Goal: Transaction & Acquisition: Download file/media

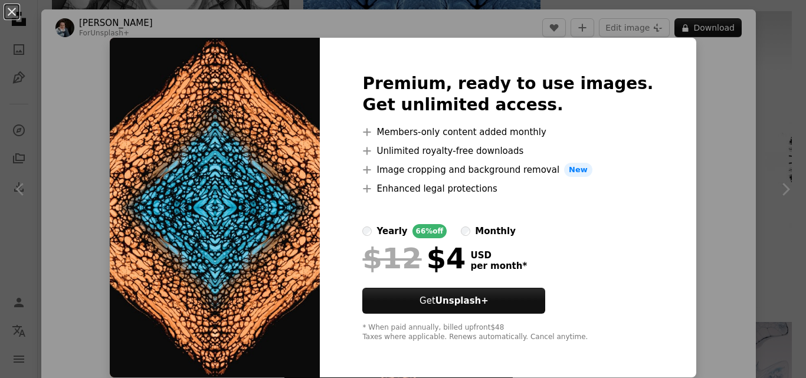
scroll to position [51, 0]
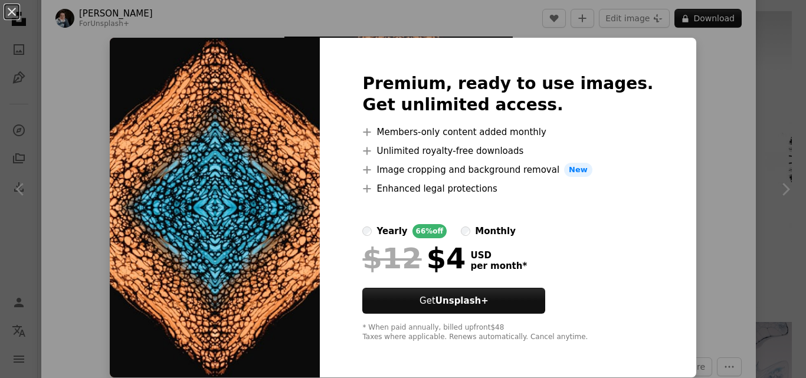
click at [705, 103] on div "An X shape Premium, ready to use images. Get unlimited access. A plus sign Memb…" at bounding box center [403, 189] width 806 height 378
click at [705, 103] on div "Zoom in" at bounding box center [398, 172] width 714 height 355
click at [77, 90] on div "Zoom in" at bounding box center [398, 172] width 714 height 355
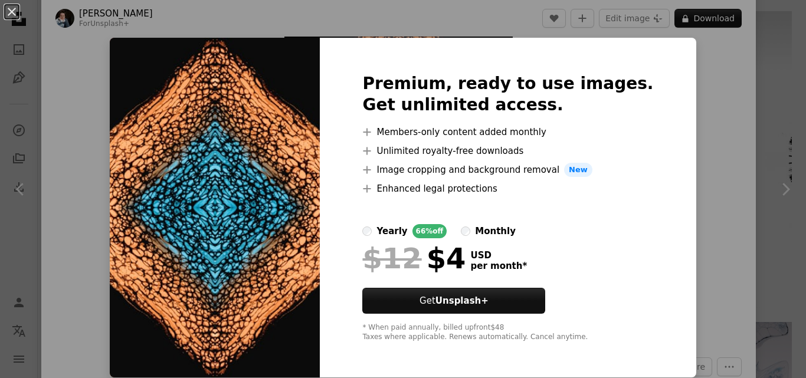
click at [8, 12] on button "An X shape" at bounding box center [12, 12] width 14 height 14
click at [8, 12] on icon "Unsplash logo Unsplash Home" at bounding box center [19, 19] width 24 height 24
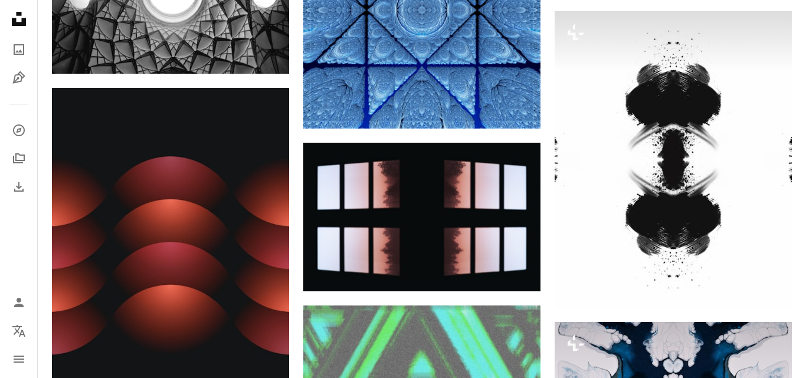
scroll to position [1613, 0]
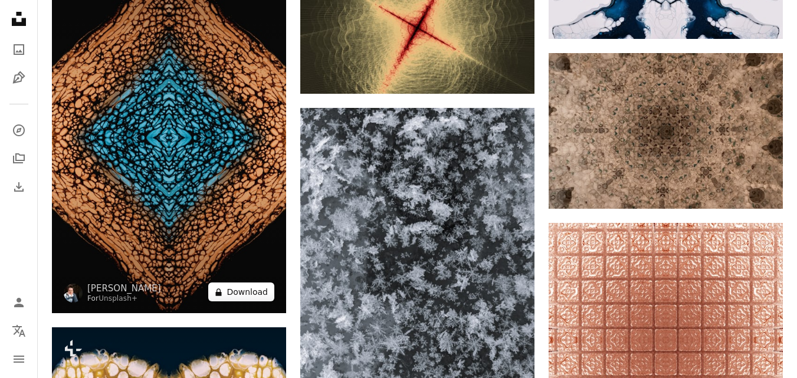
click at [221, 295] on icon at bounding box center [219, 292] width 6 height 8
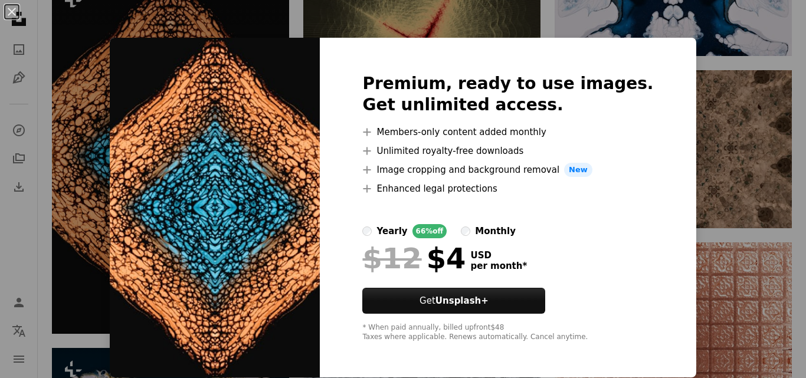
click at [86, 156] on div "An X shape Premium, ready to use images. Get unlimited access. A plus sign Memb…" at bounding box center [403, 189] width 806 height 378
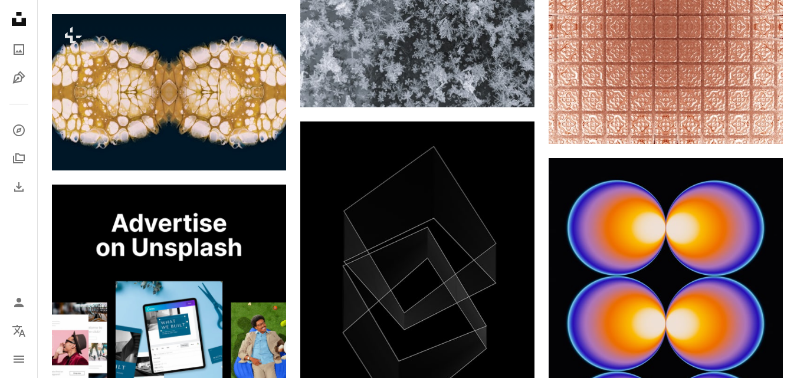
scroll to position [1927, 0]
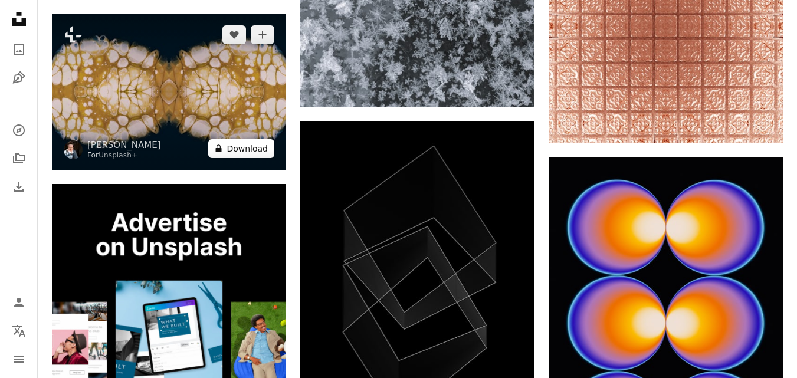
click at [227, 153] on button "A lock Download" at bounding box center [241, 148] width 66 height 19
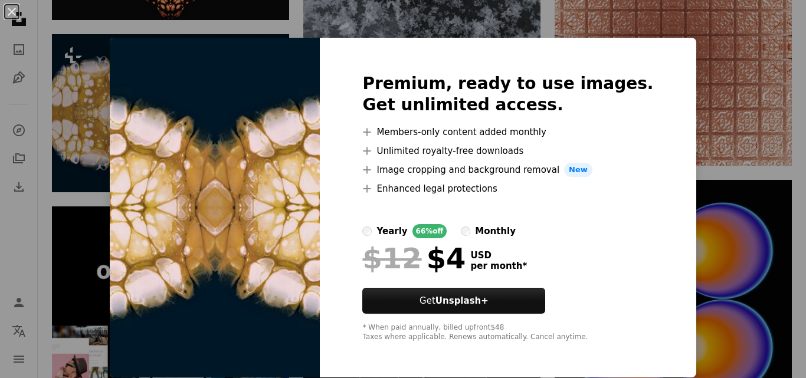
click at [98, 99] on div "An X shape Premium, ready to use images. Get unlimited access. A plus sign Memb…" at bounding box center [403, 189] width 806 height 378
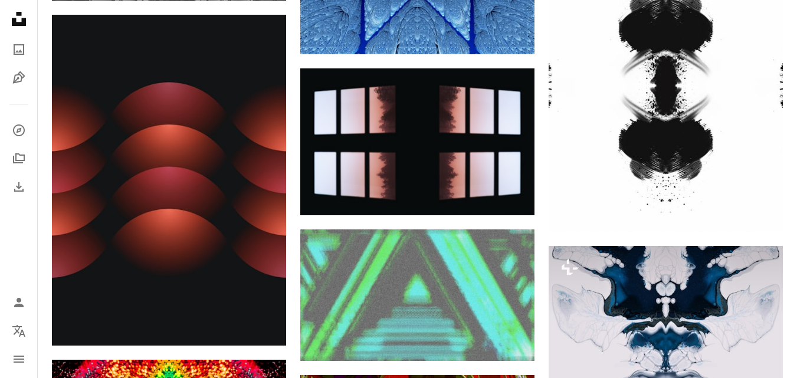
scroll to position [1049, 0]
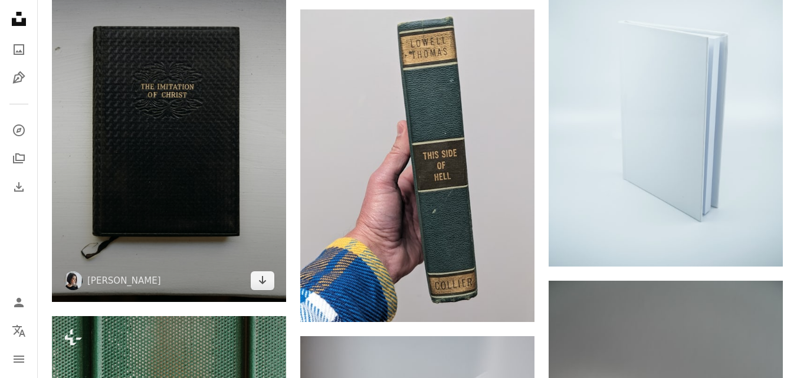
scroll to position [882, 0]
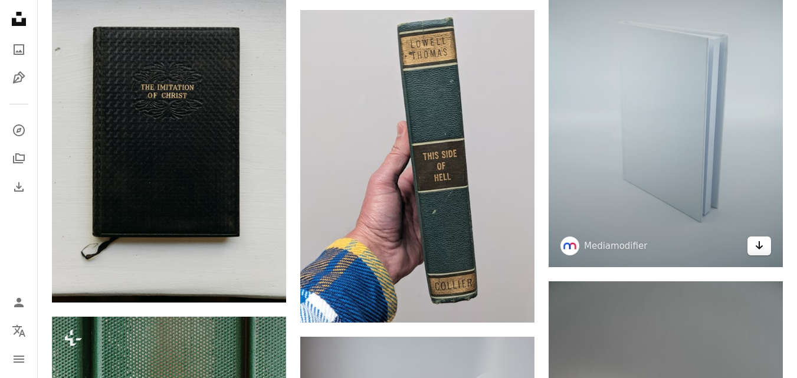
click at [763, 245] on icon "Arrow pointing down" at bounding box center [758, 245] width 9 height 14
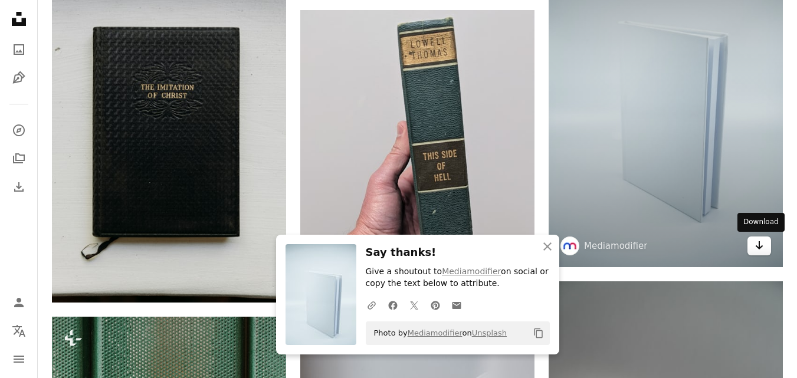
click at [762, 243] on icon "Arrow pointing down" at bounding box center [758, 245] width 9 height 14
click at [762, 242] on icon "Arrow pointing down" at bounding box center [758, 245] width 9 height 14
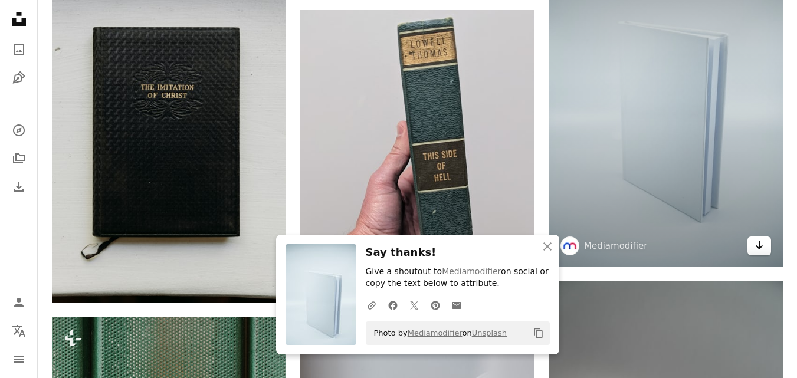
click at [762, 242] on icon "Arrow pointing down" at bounding box center [758, 245] width 9 height 14
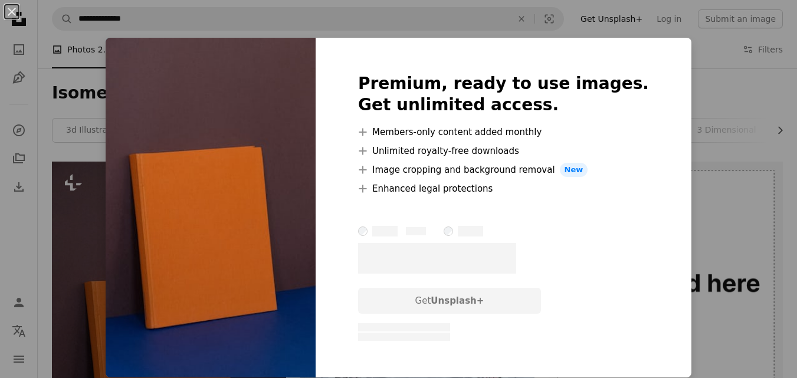
scroll to position [269, 0]
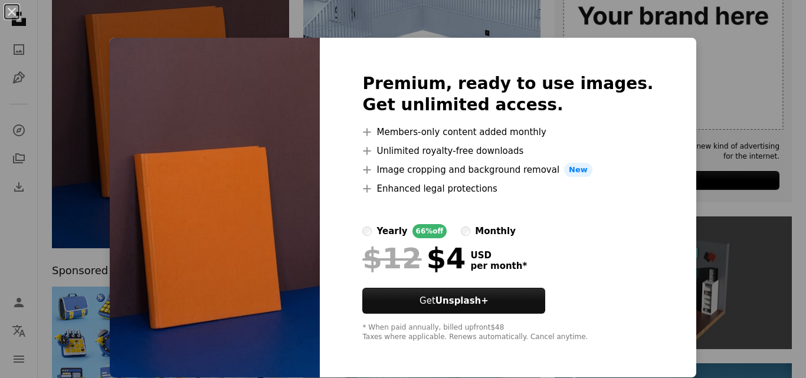
click at [80, 98] on div "An X shape Premium, ready to use images. Get unlimited access. A plus sign Memb…" at bounding box center [403, 189] width 806 height 378
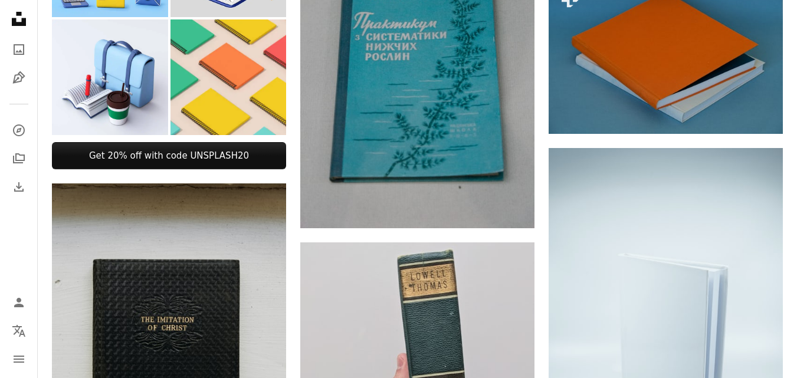
scroll to position [652, 0]
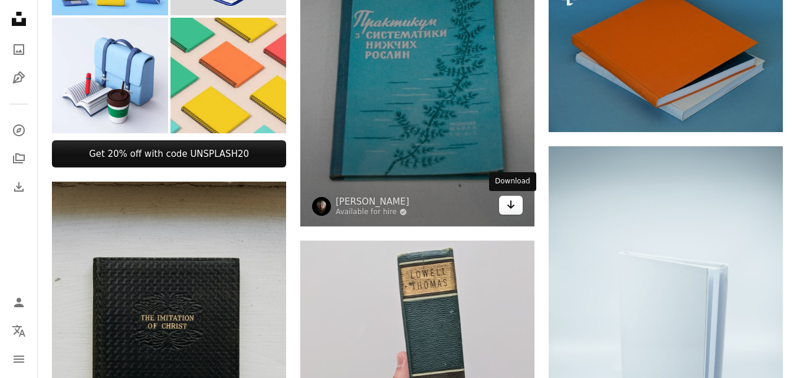
click at [508, 203] on icon "Arrow pointing down" at bounding box center [510, 205] width 9 height 14
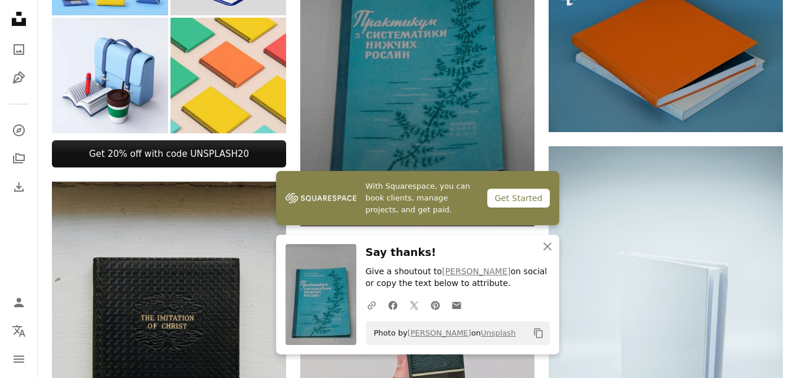
click at [506, 50] on img at bounding box center [417, 51] width 234 height 352
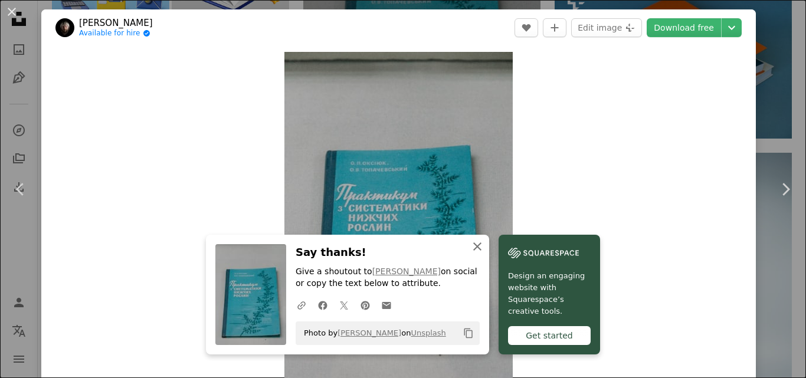
click at [530, 251] on img at bounding box center [543, 253] width 71 height 18
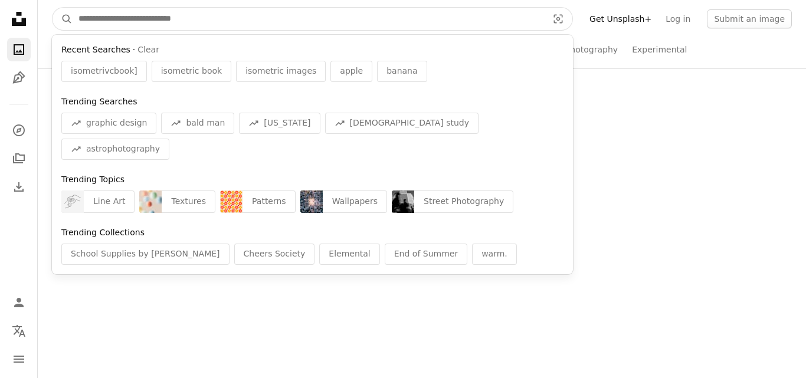
click at [96, 12] on input "Find visuals sitewide" at bounding box center [308, 19] width 471 height 22
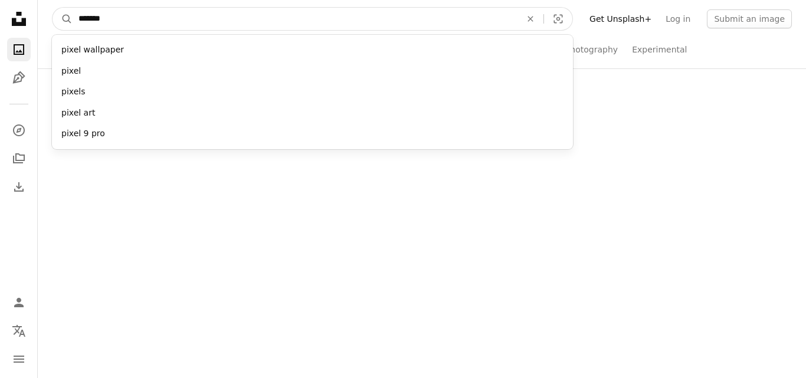
type input "*******"
click at [52, 8] on button "A magnifying glass" at bounding box center [62, 19] width 20 height 22
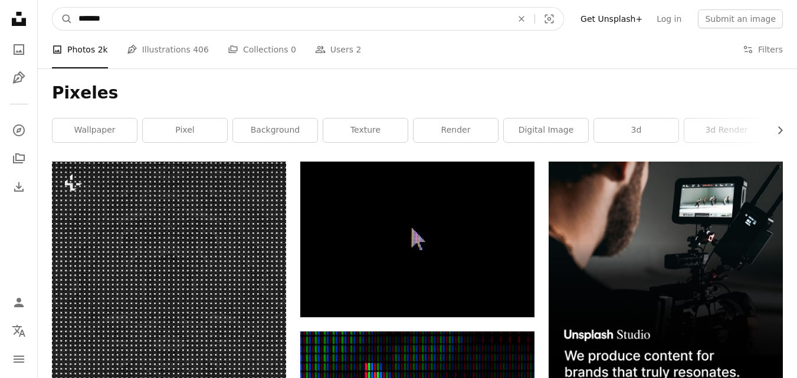
click at [103, 20] on input "*******" at bounding box center [291, 19] width 436 height 22
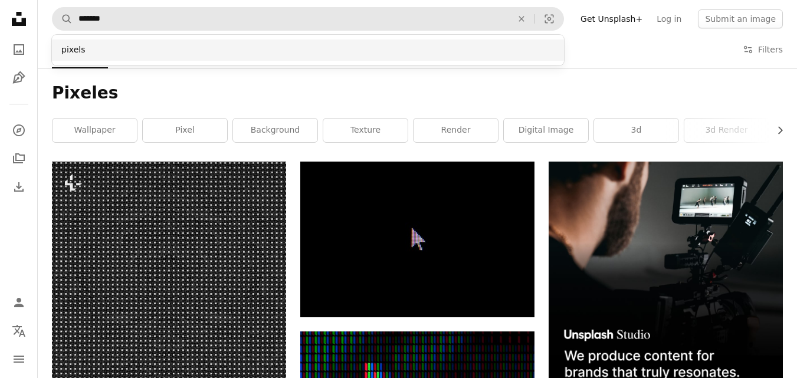
click at [87, 49] on div "pixels" at bounding box center [308, 50] width 512 height 21
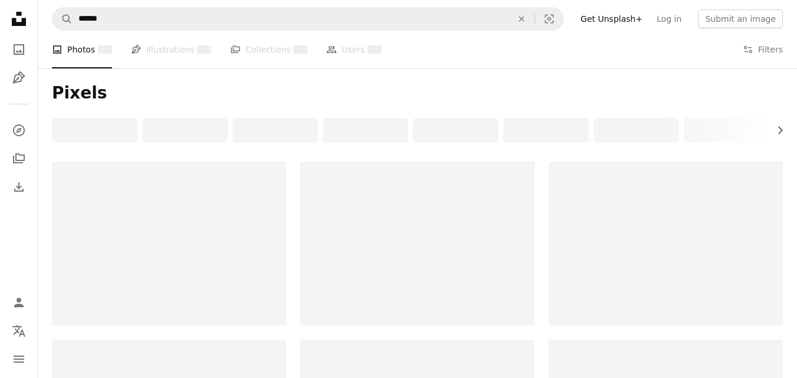
click at [180, 177] on div at bounding box center [169, 244] width 234 height 164
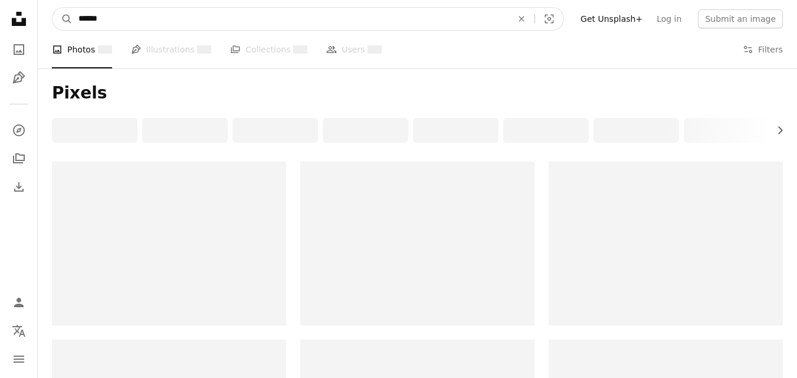
click at [97, 18] on input "******" at bounding box center [291, 19] width 436 height 22
type input "*******"
click at [52, 8] on button "A magnifying glass" at bounding box center [62, 19] width 20 height 22
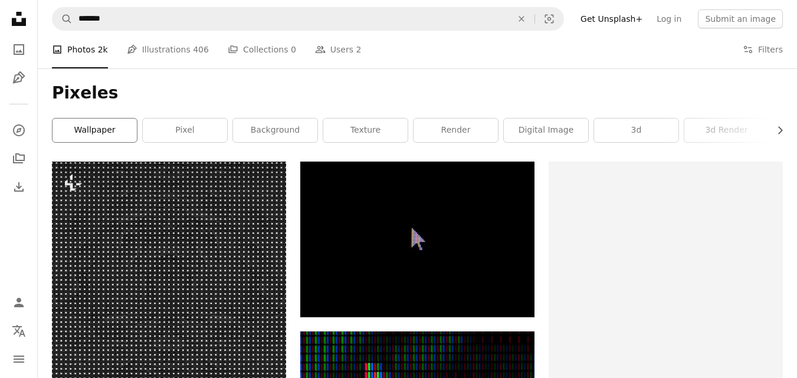
click at [86, 124] on link "wallpaper" at bounding box center [94, 131] width 84 height 24
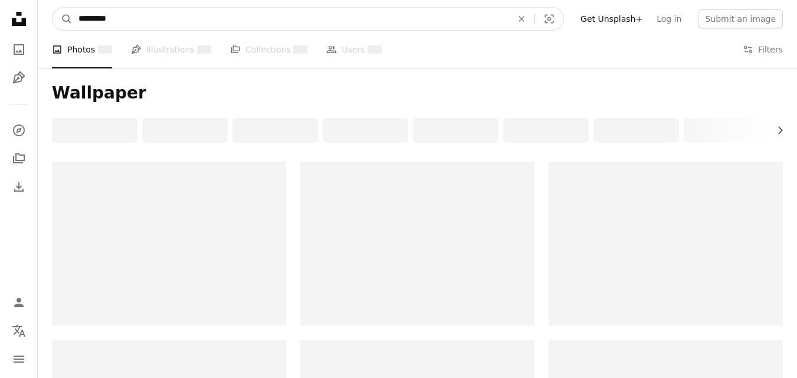
click at [109, 21] on input "*********" at bounding box center [291, 19] width 436 height 22
click at [111, 21] on input "*********" at bounding box center [291, 19] width 436 height 22
type input "*"
type input "**********"
click at [52, 8] on button "A magnifying glass" at bounding box center [62, 19] width 20 height 22
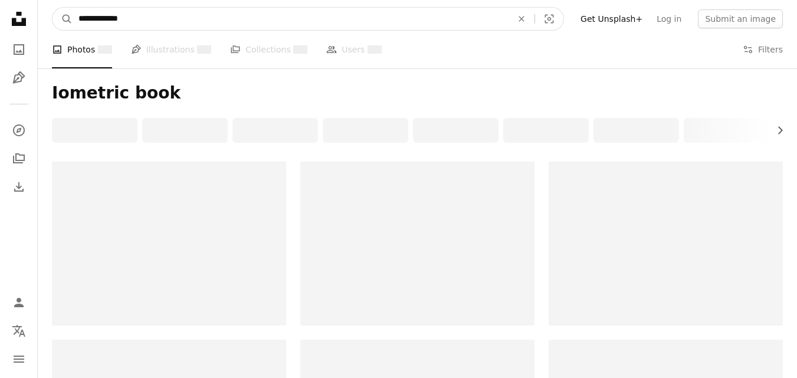
click at [81, 18] on input "**********" at bounding box center [291, 19] width 436 height 22
type input "**********"
click at [52, 8] on button "A magnifying glass" at bounding box center [62, 19] width 20 height 22
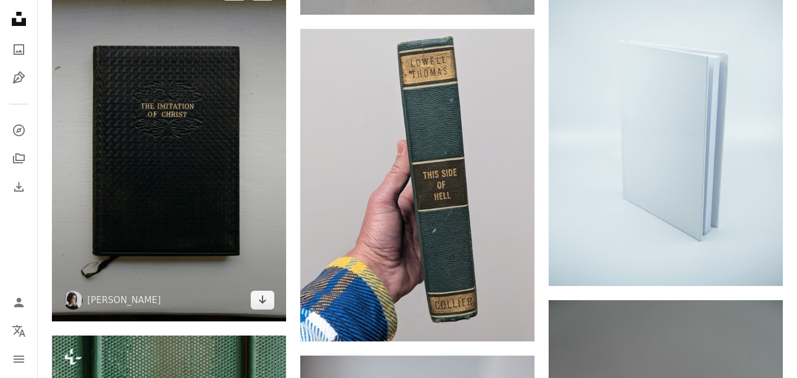
scroll to position [867, 0]
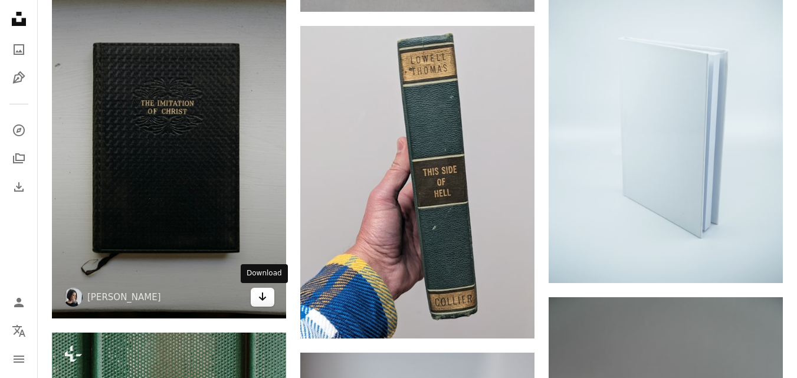
click at [261, 293] on icon "Arrow pointing down" at bounding box center [262, 297] width 9 height 14
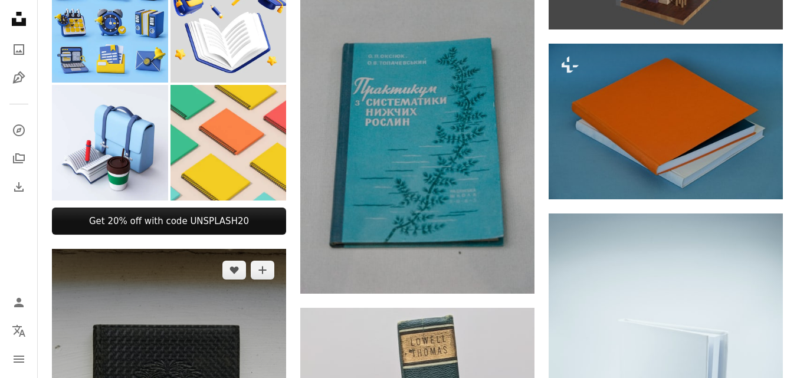
scroll to position [603, 0]
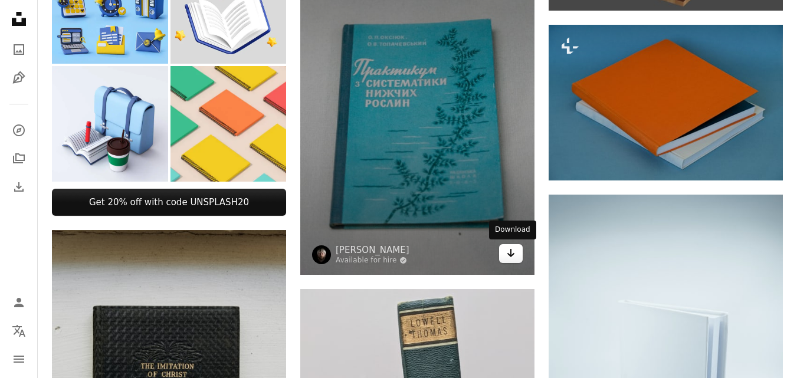
click at [518, 250] on link "Arrow pointing down" at bounding box center [511, 253] width 24 height 19
